Goal: Transaction & Acquisition: Purchase product/service

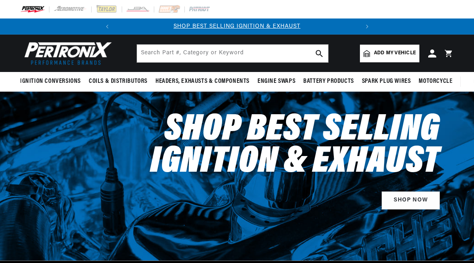
click at [406, 51] on span "Add my vehicle" at bounding box center [395, 53] width 42 height 8
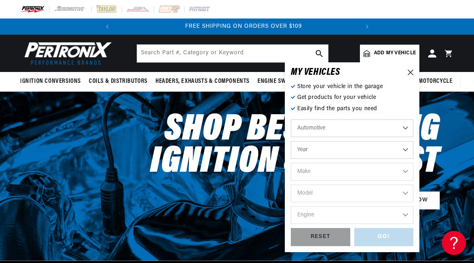
scroll to position [0, 243]
click at [412, 154] on select "Year [DATE] 2025 2024 2023 2022 2021 2020 2019 2018 2017 2016 2015 2014 2013 20…" at bounding box center [352, 150] width 122 height 18
click at [409, 151] on select "Year [DATE] 2025 2024 2023 2022 2021 2020 2019 2018 2017 2016 2015 2014 2013 20…" at bounding box center [352, 150] width 122 height 18
select select "1961"
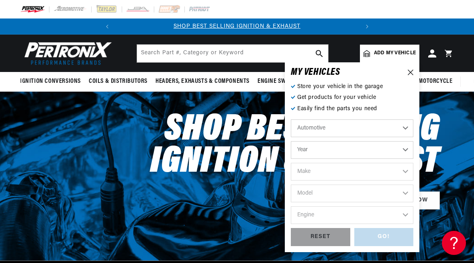
select select "1961"
click at [412, 174] on select "Make Alfa Romeo American Motors Aston [PERSON_NAME][GEOGRAPHIC_DATA] [PERSON_NA…" at bounding box center [352, 172] width 122 height 18
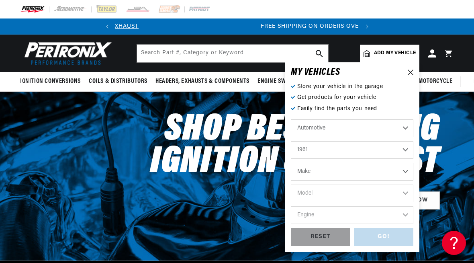
scroll to position [0, 243]
select select "Jeep"
click at [411, 195] on select "Model 6-226 CJ5 CJ6 Dispatcher FC150 Truck Utility" at bounding box center [352, 193] width 122 height 18
select select "FC150"
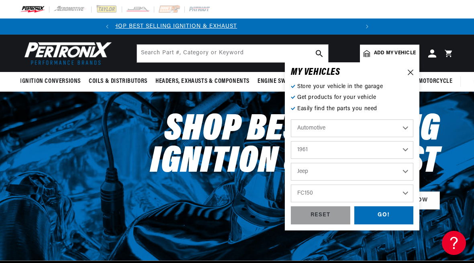
scroll to position [0, 0]
click at [410, 195] on select "6-226 CJ5 CJ6 Dispatcher FC150 Truck Utility" at bounding box center [352, 193] width 122 height 18
click at [360, 195] on select "6-226 CJ5 CJ6 Dispatcher FC150 Truck Utility" at bounding box center [352, 193] width 122 height 18
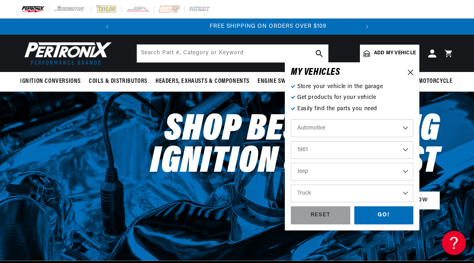
select select "Utility"
click at [411, 171] on select "Alfa Romeo American Motors Aston [PERSON_NAME][GEOGRAPHIC_DATA] [PERSON_NAME] B…" at bounding box center [352, 172] width 122 height 18
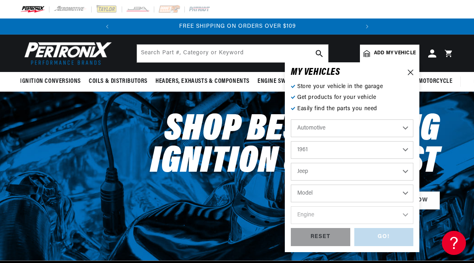
select select "Lincoln"
select select "Model"
click at [411, 174] on select "Alfa Romeo American Motors Aston [PERSON_NAME][GEOGRAPHIC_DATA] [PERSON_NAME] B…" at bounding box center [352, 172] width 122 height 18
select select "Jeep"
click at [412, 195] on select "Model 6-226 CJ5 CJ6 Dispatcher FC150 Truck Utility" at bounding box center [352, 193] width 122 height 18
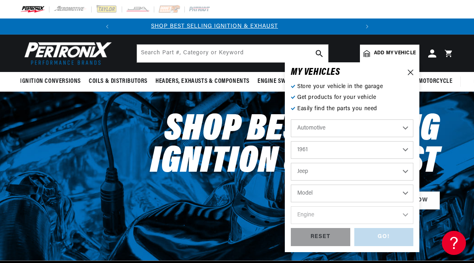
scroll to position [0, 0]
select select "Utility"
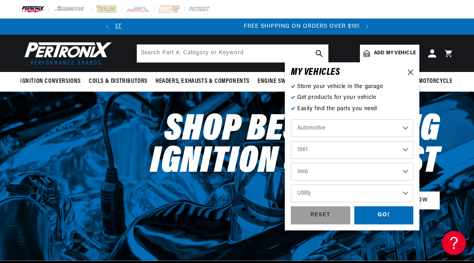
scroll to position [0, 243]
click at [412, 179] on select "Alfa Romeo American Motors Aston [PERSON_NAME][GEOGRAPHIC_DATA] [PERSON_NAME] B…" at bounding box center [352, 172] width 122 height 18
click at [412, 192] on select "6-226 CJ5 CJ6 Dispatcher FC150 Truck Utility" at bounding box center [352, 193] width 122 height 18
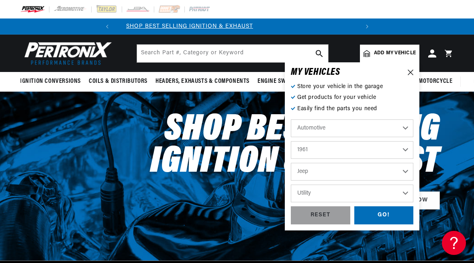
scroll to position [0, 0]
select select "CJ5"
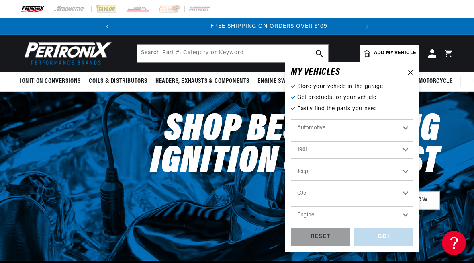
scroll to position [0, 243]
click at [411, 214] on select "Engine 2.2L" at bounding box center [352, 215] width 122 height 18
select select "2.2L"
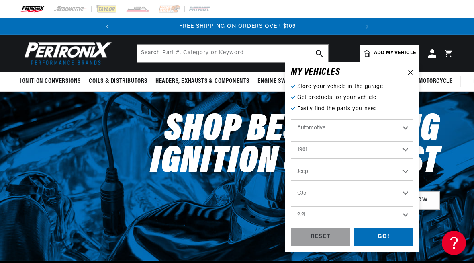
click at [413, 214] on select "2.2L" at bounding box center [352, 215] width 122 height 18
click at [407, 193] on select "6-226 CJ5 CJ6 Dispatcher FC150 Truck Utility" at bounding box center [352, 193] width 122 height 18
select select "Utility"
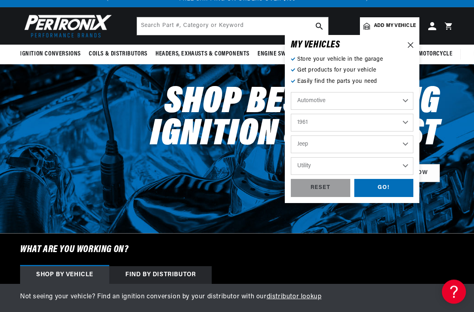
scroll to position [28, 0]
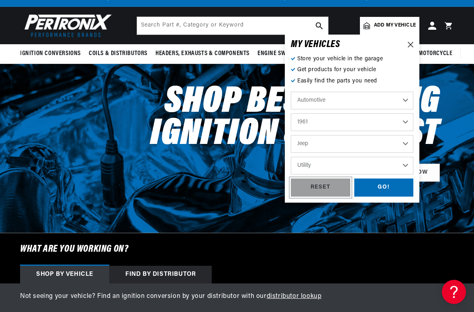
click at [338, 191] on div "RESET" at bounding box center [320, 187] width 59 height 18
select select "Year"
select select "Make"
select select "Model"
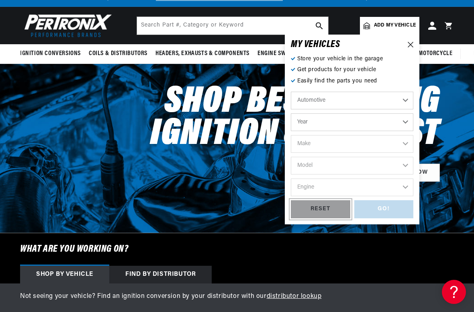
scroll to position [0, 0]
click at [410, 101] on select "Automotive Agricultural Industrial Marine Motorcycle" at bounding box center [352, 101] width 122 height 18
click at [412, 120] on select "Year [DATE] 2025 2024 2023 2022 2021 2020 2019 2018 2017 2016 2015 2014 2013 20…" at bounding box center [352, 122] width 122 height 18
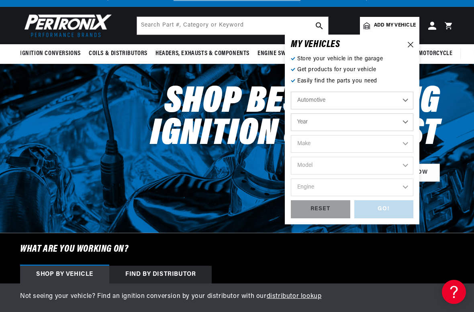
select select "1961"
click at [412, 142] on select "Make Alfa Romeo American Motors Aston [PERSON_NAME][GEOGRAPHIC_DATA] [PERSON_NA…" at bounding box center [352, 144] width 122 height 18
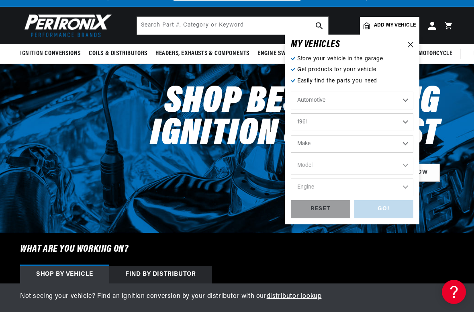
select select "Jeep"
click at [413, 166] on select "Model 6-226 CJ5 CJ6 Dispatcher FC150 Truck Utility" at bounding box center [352, 166] width 122 height 18
select select "Utility"
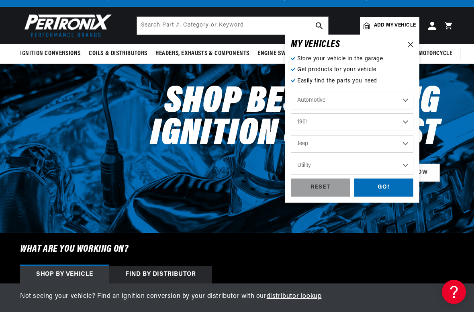
click at [411, 168] on select "6-226 CJ5 CJ6 Dispatcher FC150 Truck Utility" at bounding box center [352, 166] width 122 height 18
select select "CJ5"
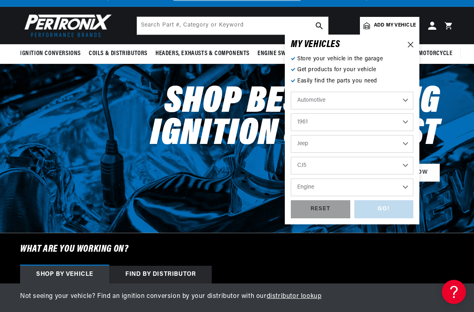
click at [411, 189] on select "Engine 2.2L" at bounding box center [352, 187] width 122 height 18
select select "2.2L"
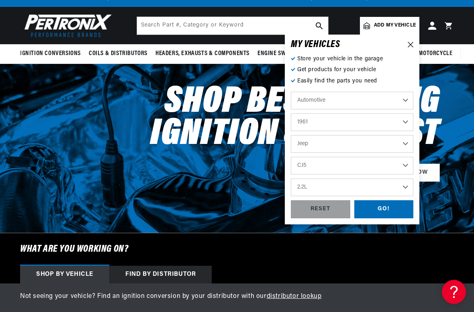
scroll to position [0, 243]
click at [398, 211] on div "GO!" at bounding box center [383, 209] width 59 height 18
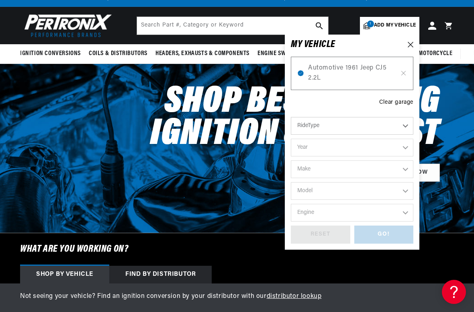
select select "1961"
select select "Jeep"
select select "CJ5"
select select "2.2L"
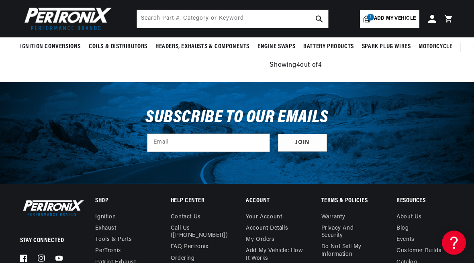
scroll to position [491, 0]
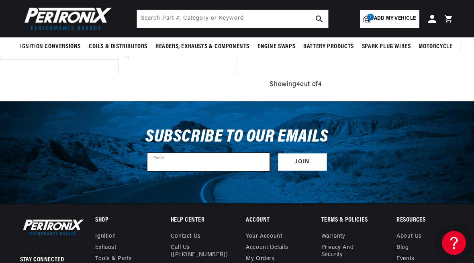
click at [264, 165] on input "Email" at bounding box center [208, 162] width 122 height 18
type input "justin."
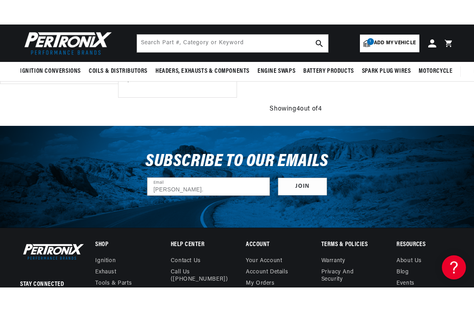
scroll to position [490, 0]
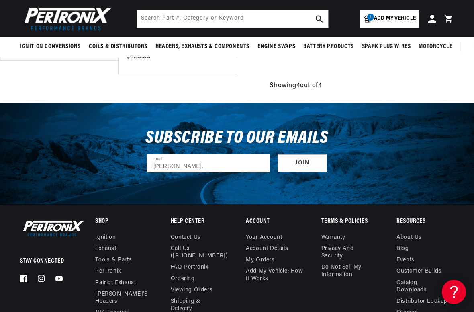
click at [312, 162] on button "Join" at bounding box center [302, 163] width 49 height 18
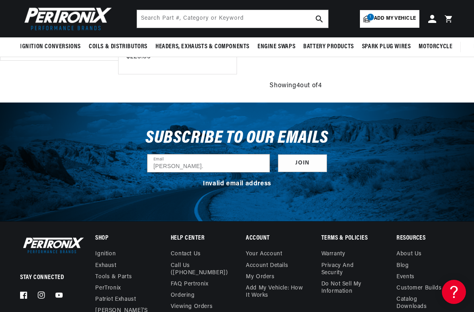
scroll to position [0, 243]
click at [202, 166] on input "justin." at bounding box center [208, 163] width 122 height 18
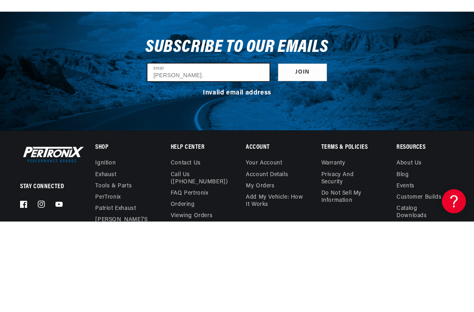
click at [216, 154] on input "justin." at bounding box center [208, 163] width 122 height 18
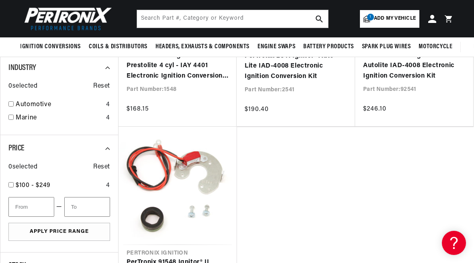
scroll to position [0, 0]
